Goal: Obtain resource: Obtain resource

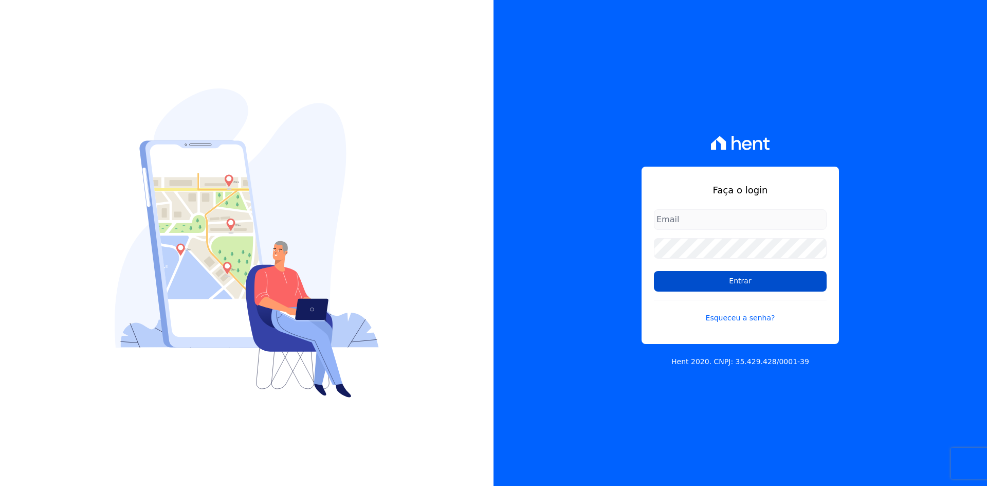
type input "[EMAIL_ADDRESS][DOMAIN_NAME]"
click at [754, 282] on input "Entrar" at bounding box center [740, 281] width 173 height 21
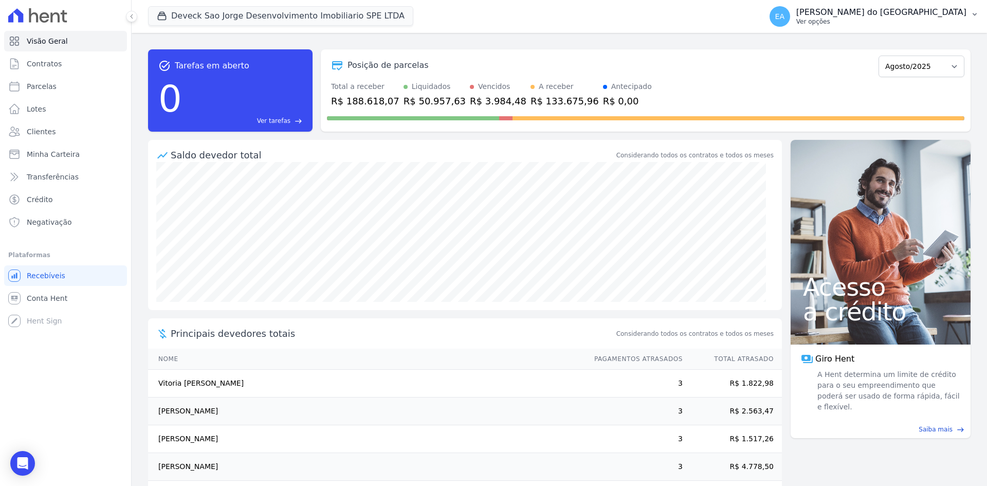
click at [816, 25] on p "Ver opções" at bounding box center [881, 21] width 170 height 8
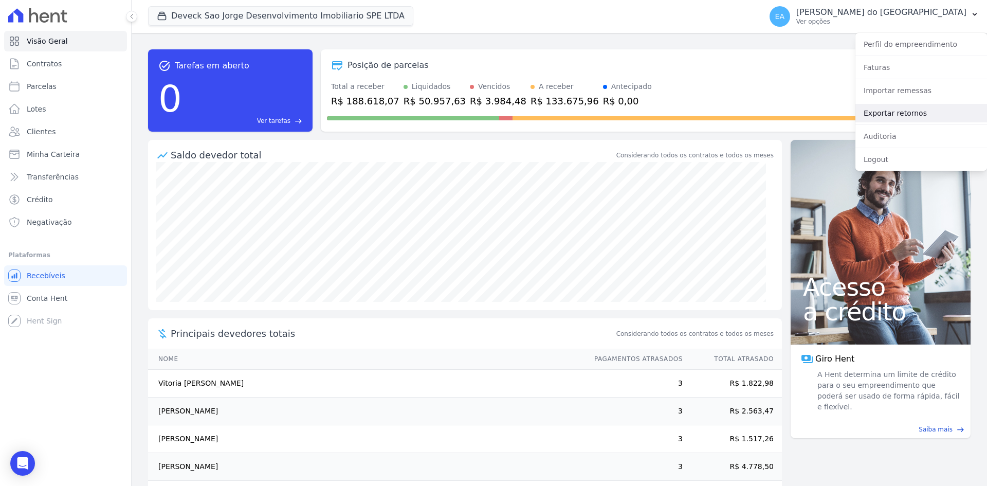
click at [904, 115] on link "Exportar retornos" at bounding box center [921, 113] width 132 height 19
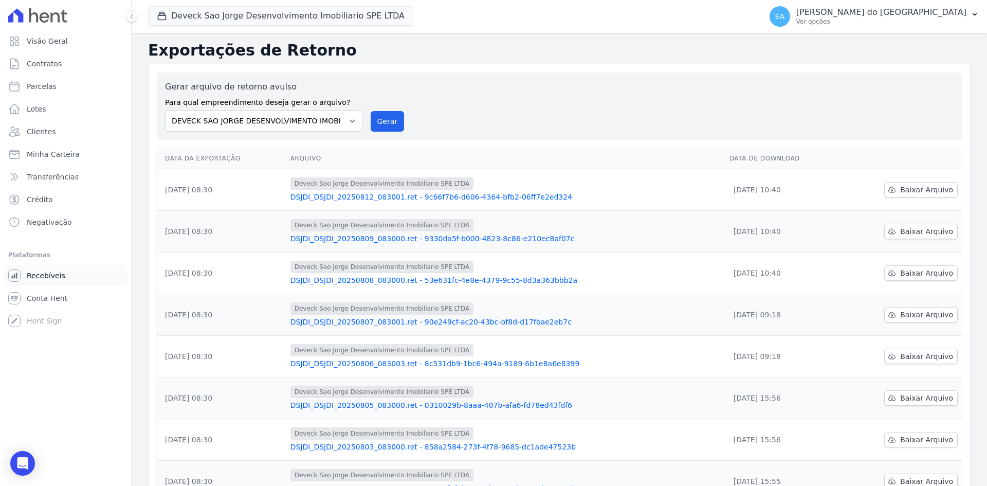
click at [39, 277] on span "Recebíveis" at bounding box center [46, 275] width 39 height 10
